Goal: Task Accomplishment & Management: Use online tool/utility

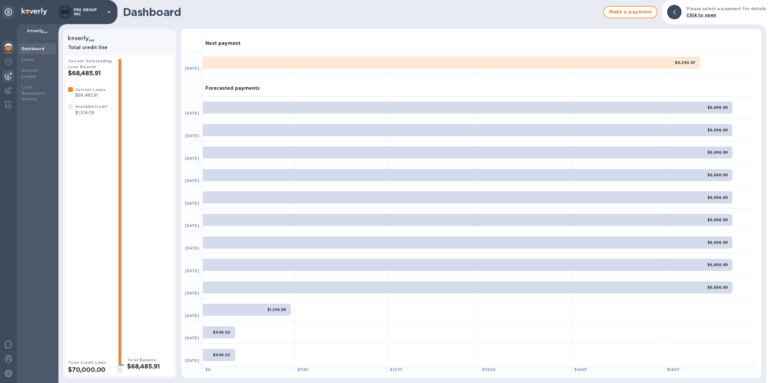
click at [9, 76] on img at bounding box center [8, 75] width 7 height 7
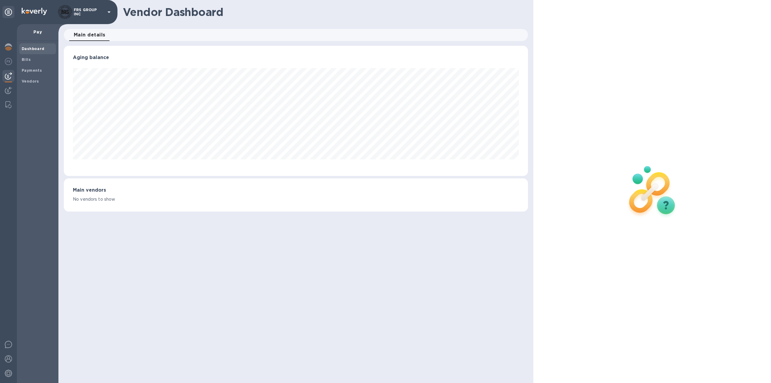
scroll to position [130, 464]
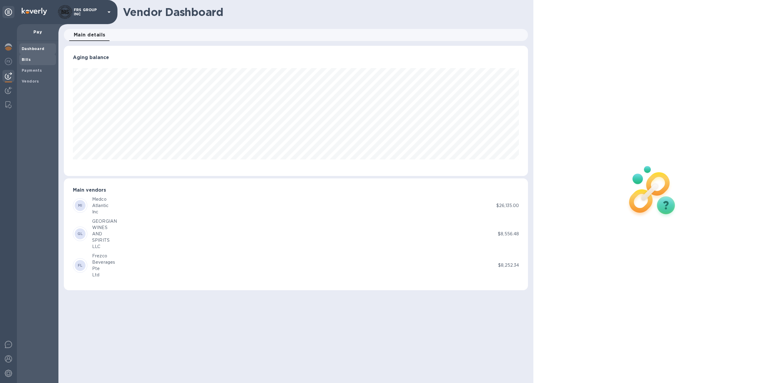
click at [28, 57] on span "Bills" at bounding box center [26, 60] width 9 height 6
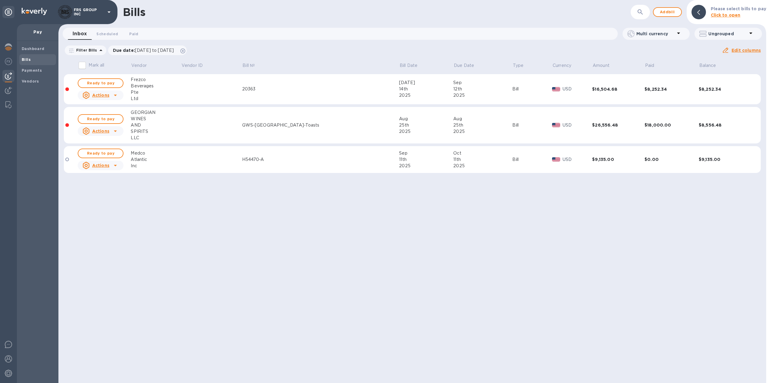
click at [259, 261] on div "Bills ​ Add bill Please select bills to pay Click to open Inbox 0 Scheduled 0 P…" at bounding box center [412, 191] width 708 height 383
click at [10, 48] on img at bounding box center [8, 46] width 7 height 7
